Goal: Information Seeking & Learning: Learn about a topic

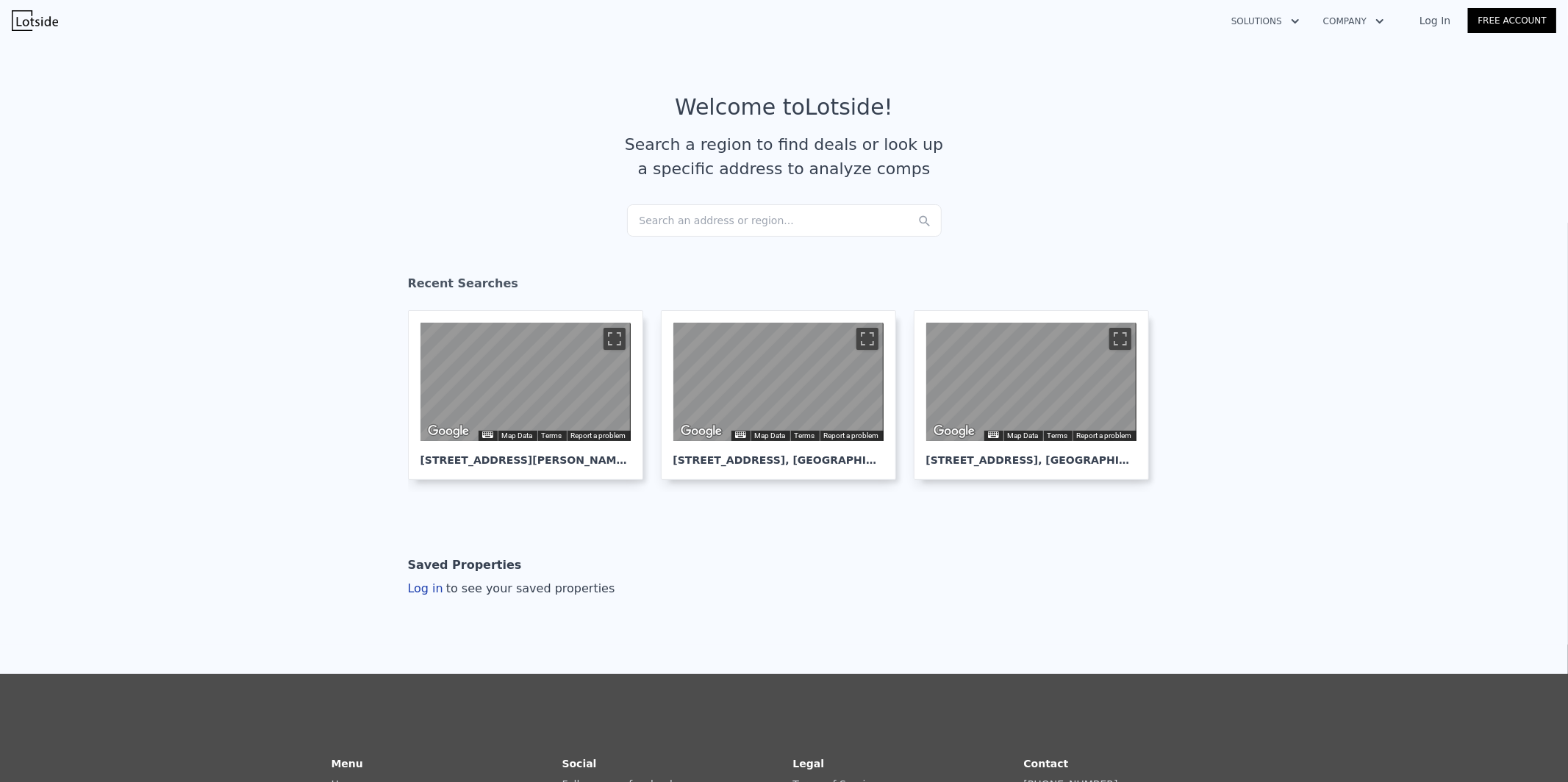
click at [763, 227] on div "Search an address or region..." at bounding box center [784, 220] width 315 height 32
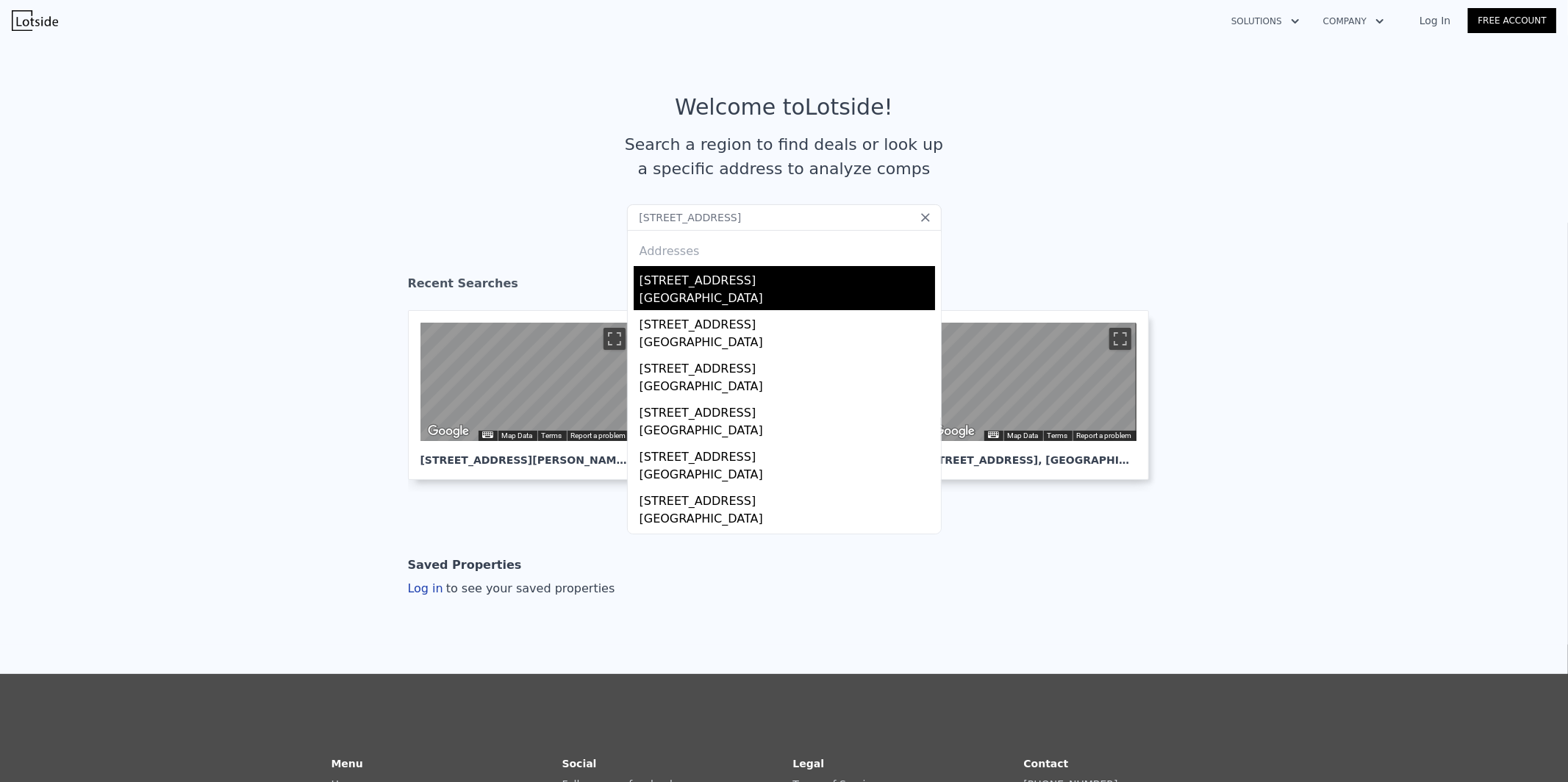
type input "[STREET_ADDRESS]"
click at [689, 294] on div "[GEOGRAPHIC_DATA]" at bounding box center [787, 300] width 295 height 21
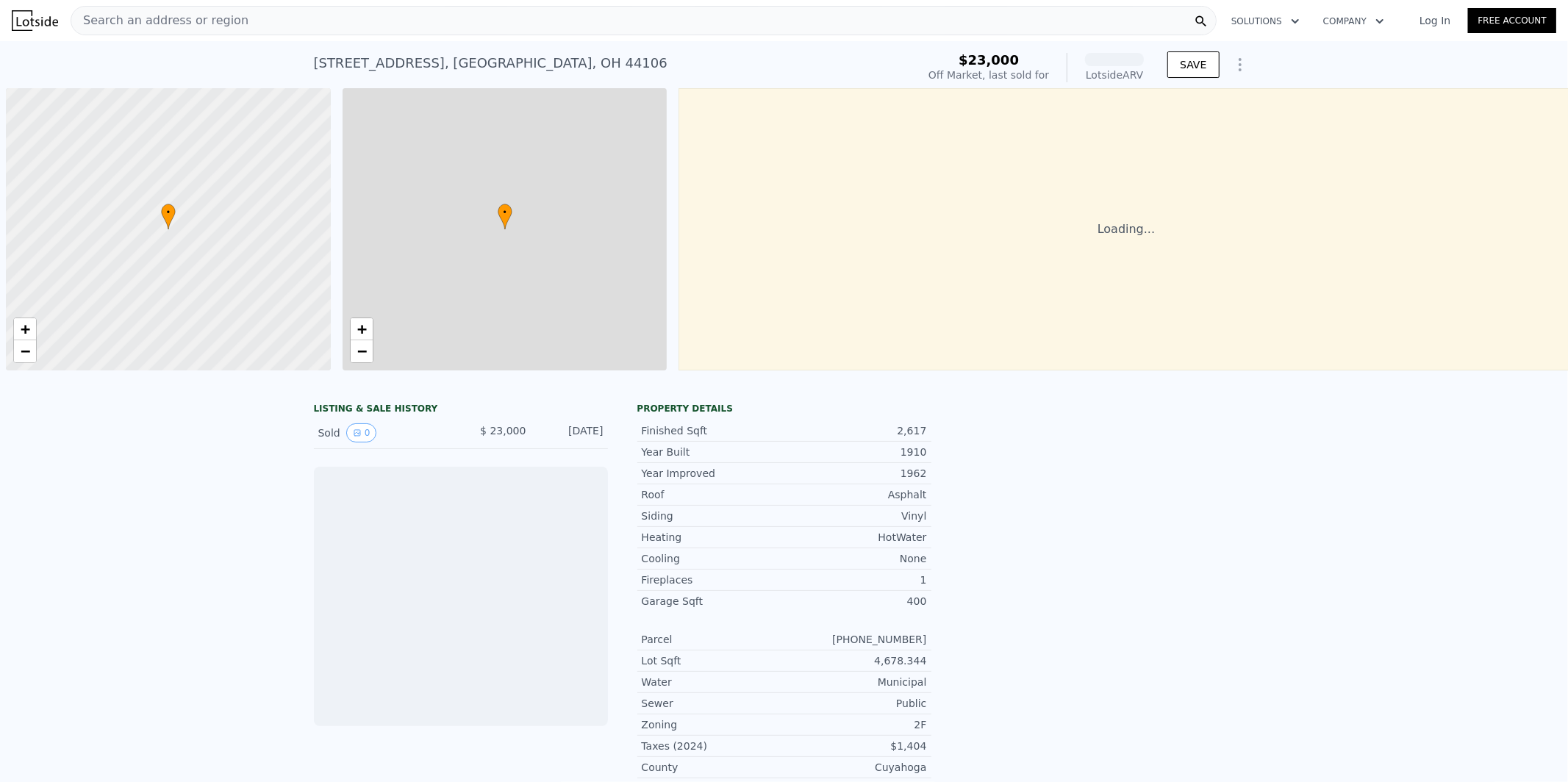
scroll to position [0, 5]
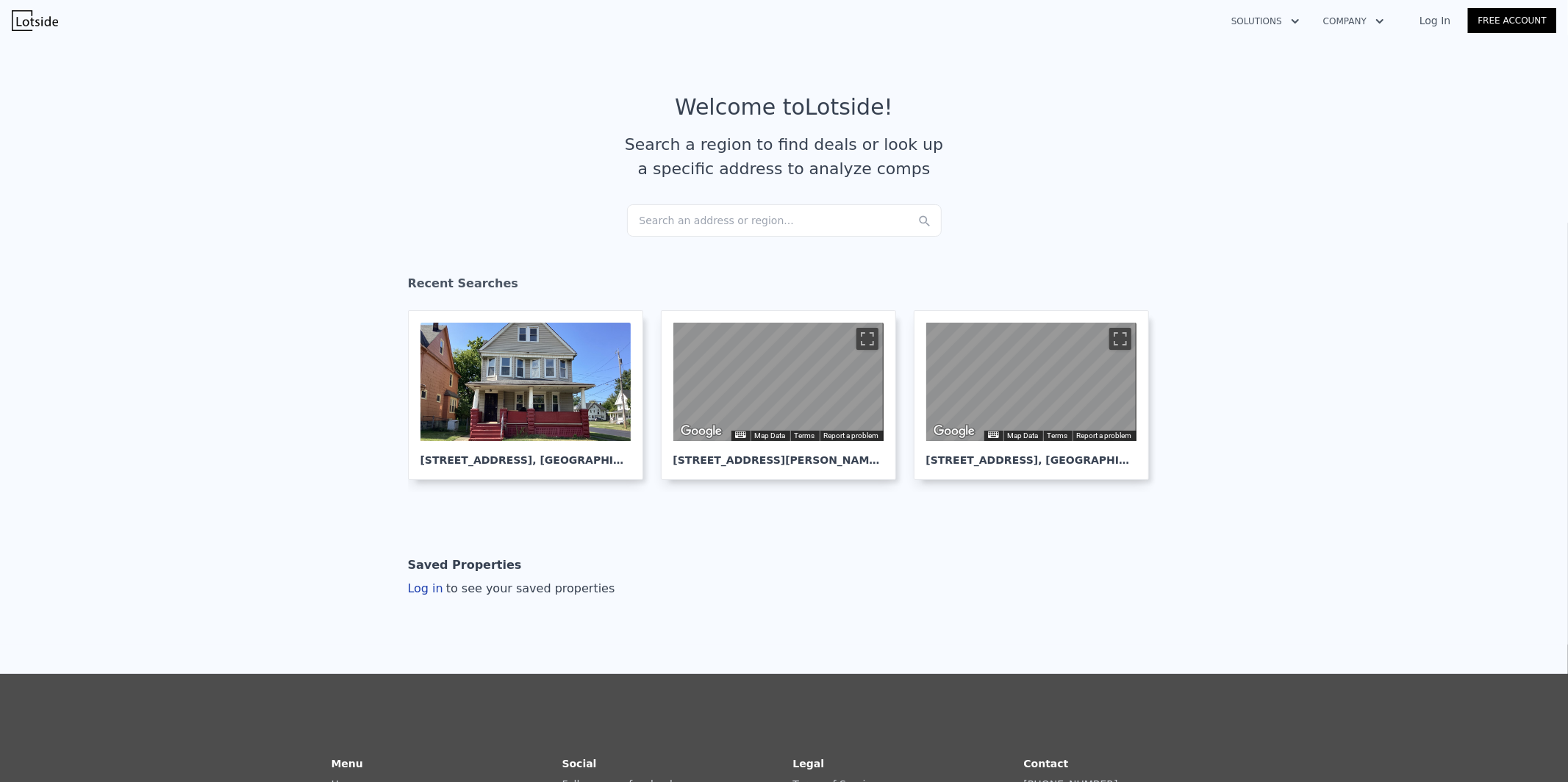
click at [840, 219] on div "Search an address or region..." at bounding box center [784, 220] width 315 height 32
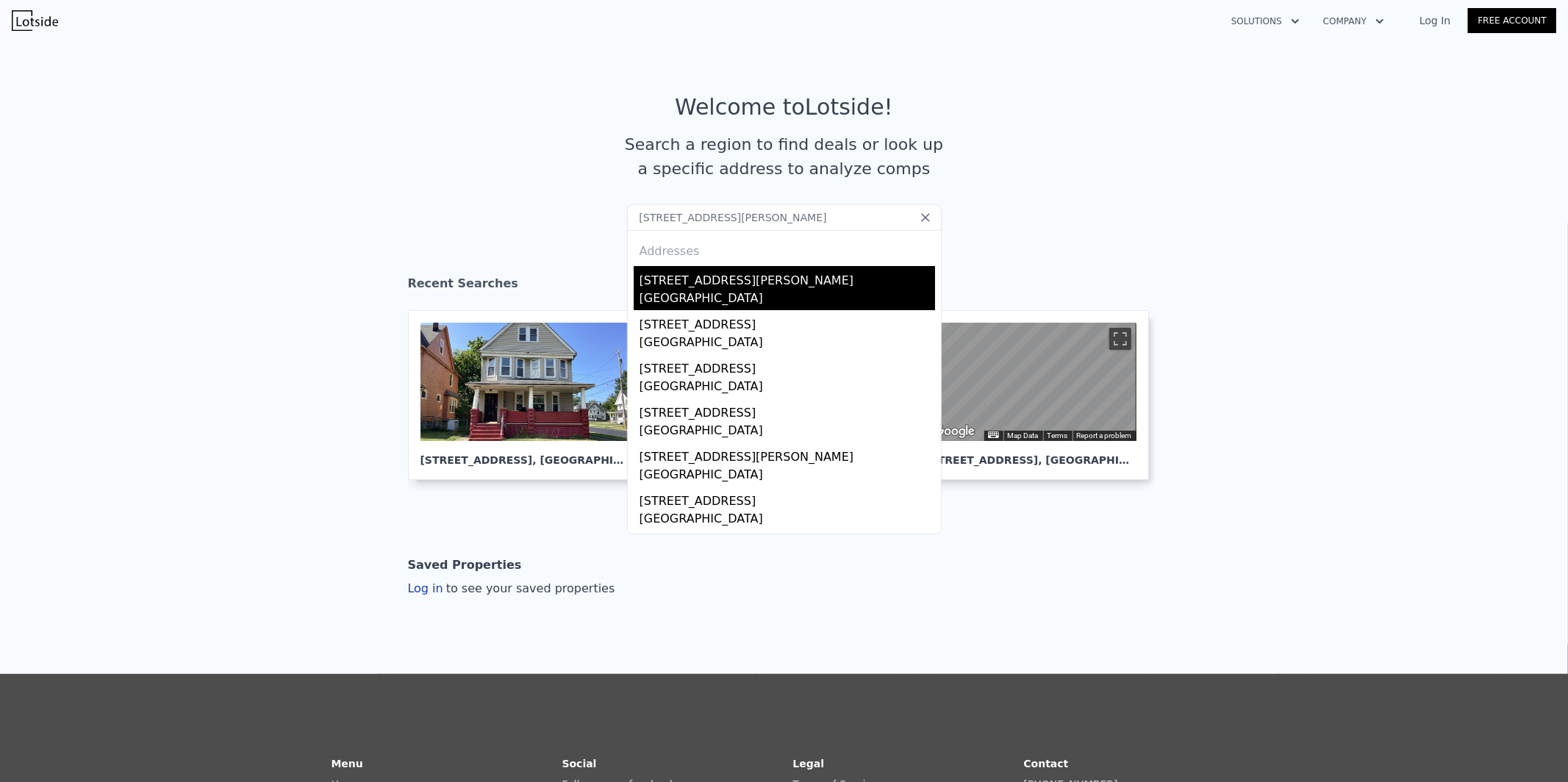
type input "12504 Rexford Ave, Cleveland, OH 44105"
click at [713, 270] on div "12504 Rexford Ave" at bounding box center [787, 277] width 295 height 23
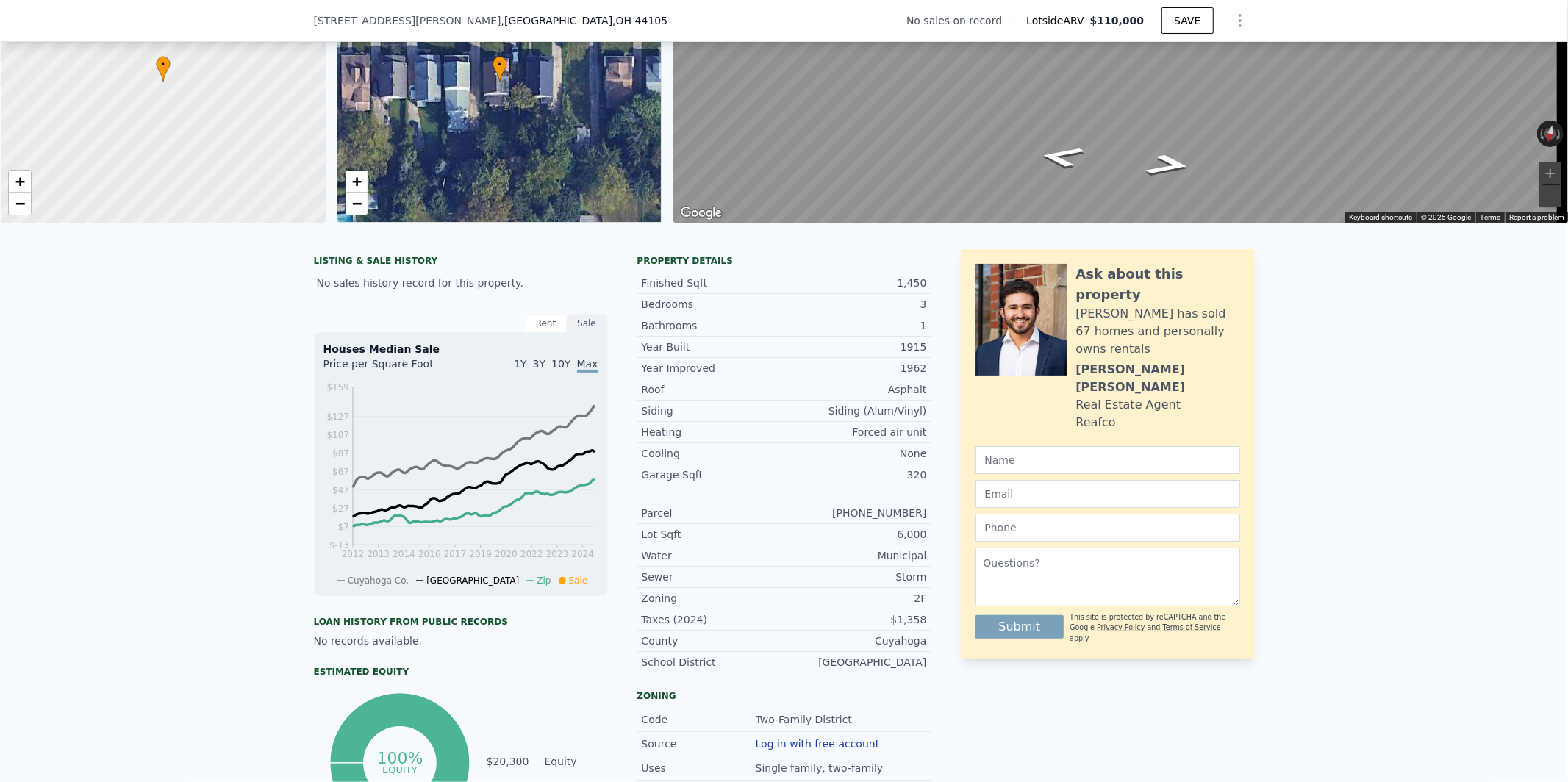
scroll to position [153, 0]
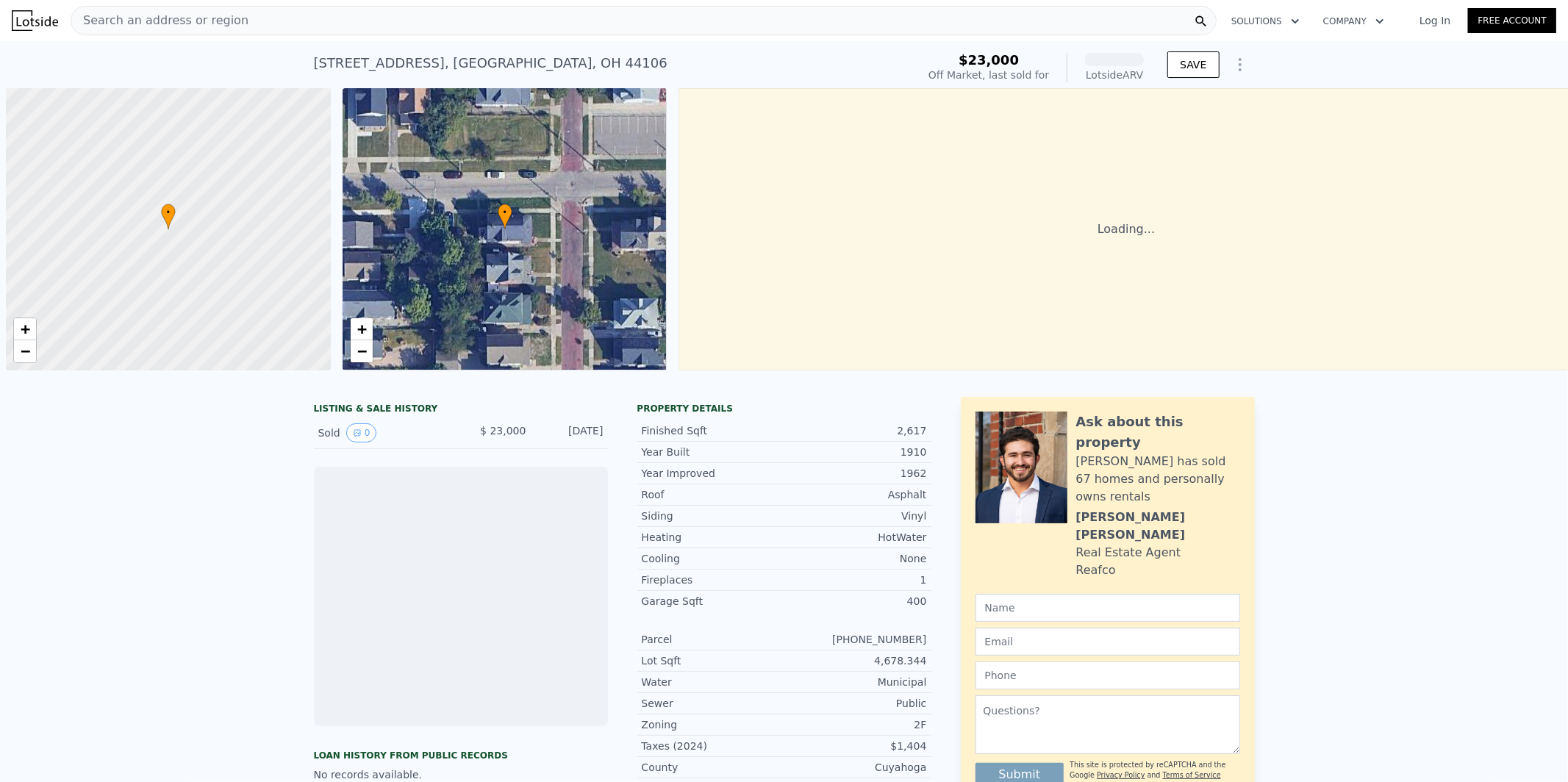
scroll to position [0, 5]
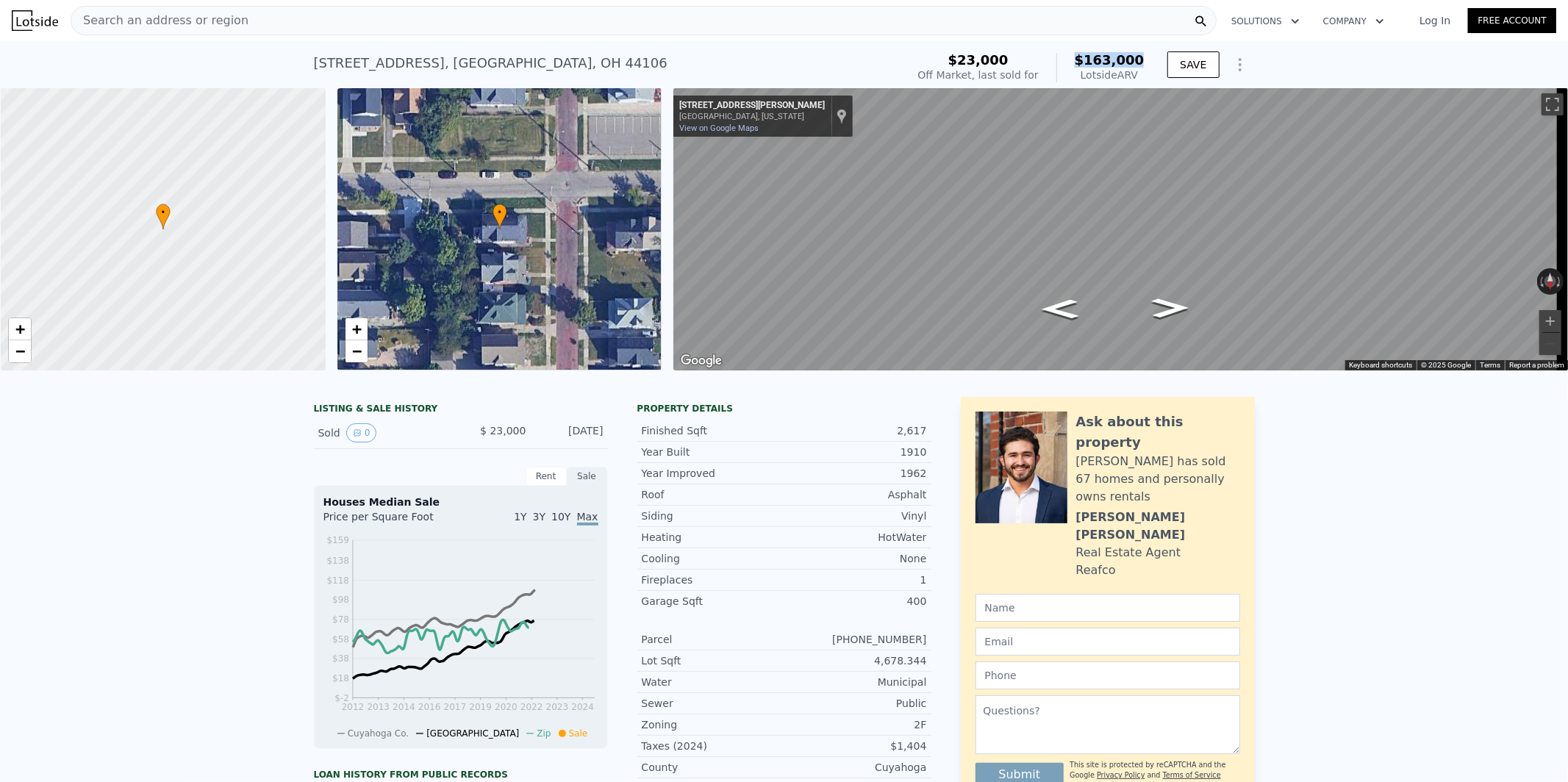
drag, startPoint x: 1078, startPoint y: 61, endPoint x: 1145, endPoint y: 60, distance: 67.0
click at [1145, 60] on div "$23,000 Off Market, last sold for $163,000 Lotside ARV SAVE" at bounding box center [1083, 67] width 342 height 41
drag, startPoint x: 556, startPoint y: 62, endPoint x: 291, endPoint y: 69, distance: 265.1
click at [291, 69] on div "1438 E 109th St , Cleveland , OH 44106 Sold Nov 1979 for $23k (~ARV $163k ) $23…" at bounding box center [784, 64] width 1568 height 47
